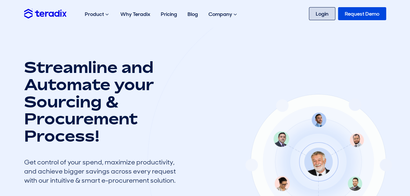
click at [314, 13] on link "Login" at bounding box center [322, 13] width 26 height 13
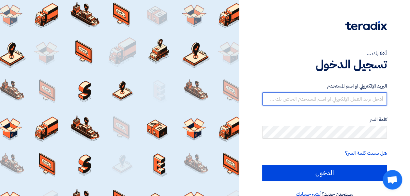
type input "amr.nada@leapeg.com"
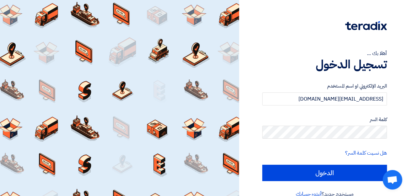
click at [334, 163] on form "البريد الإلكتروني او اسم المستخدم amr.nada@leapeg.com كلمة السر هل نسيت كلمة ال…" at bounding box center [324, 132] width 125 height 99
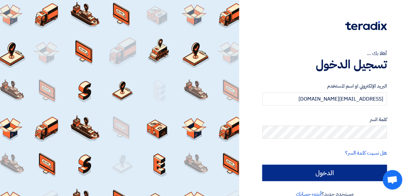
click at [331, 167] on input "الدخول" at bounding box center [324, 173] width 125 height 16
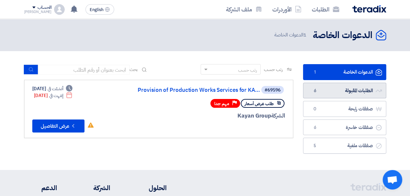
click at [358, 85] on link "الطلبات المقبولة الطلبات المقبولة 6" at bounding box center [344, 91] width 83 height 16
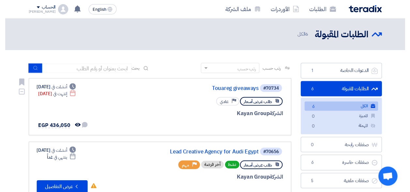
scroll to position [65, 0]
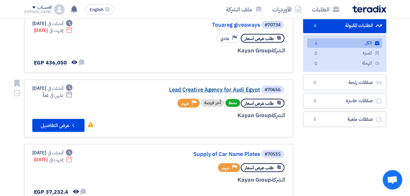
click at [209, 88] on link "Lead Creative Agency for Audi Egypt" at bounding box center [195, 90] width 131 height 6
